Goal: Find specific fact: Find specific fact

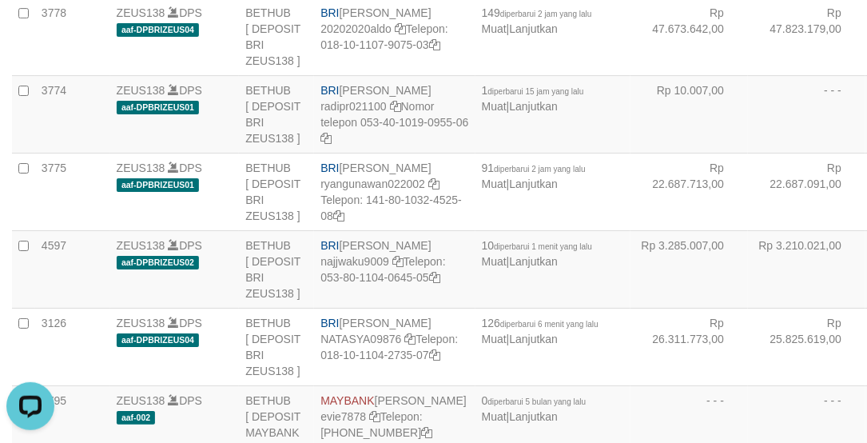
drag, startPoint x: 98, startPoint y: 32, endPoint x: 126, endPoint y: 0, distance: 43.0
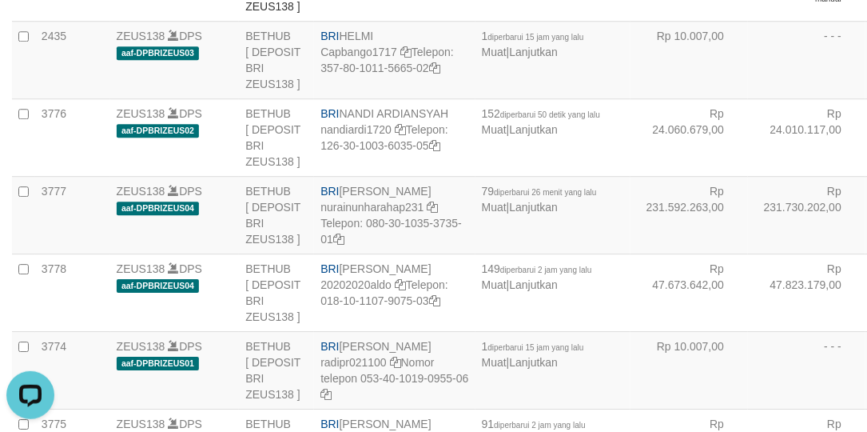
copy td "BNI [PERSON_NAME]"
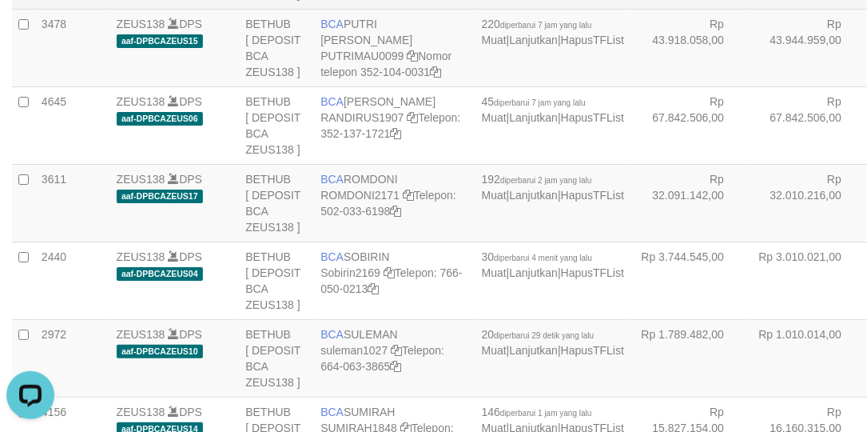
copy td "BCA [PERSON_NAME]"
